Goal: Go to known website: Go to known website

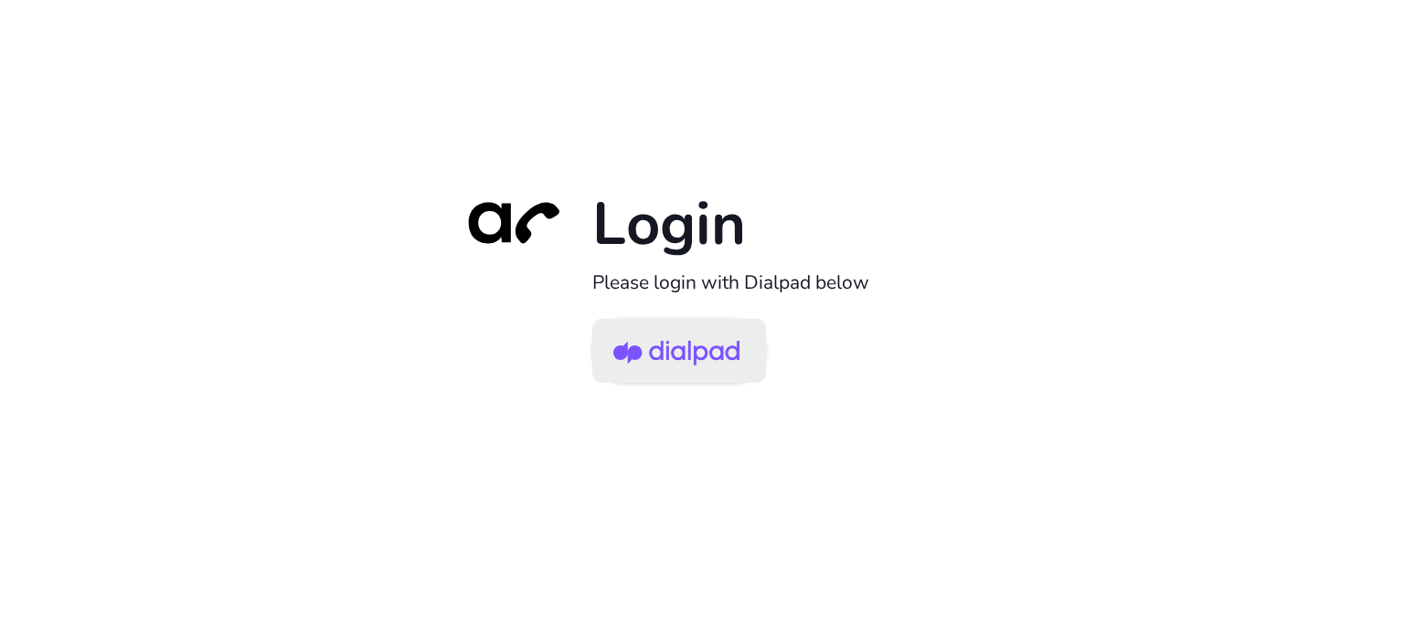
click at [709, 354] on img at bounding box center [676, 352] width 126 height 59
click at [690, 345] on img at bounding box center [676, 352] width 126 height 59
click at [702, 350] on img at bounding box center [676, 352] width 126 height 59
click at [677, 343] on img at bounding box center [676, 352] width 126 height 59
